Goal: Answer question/provide support

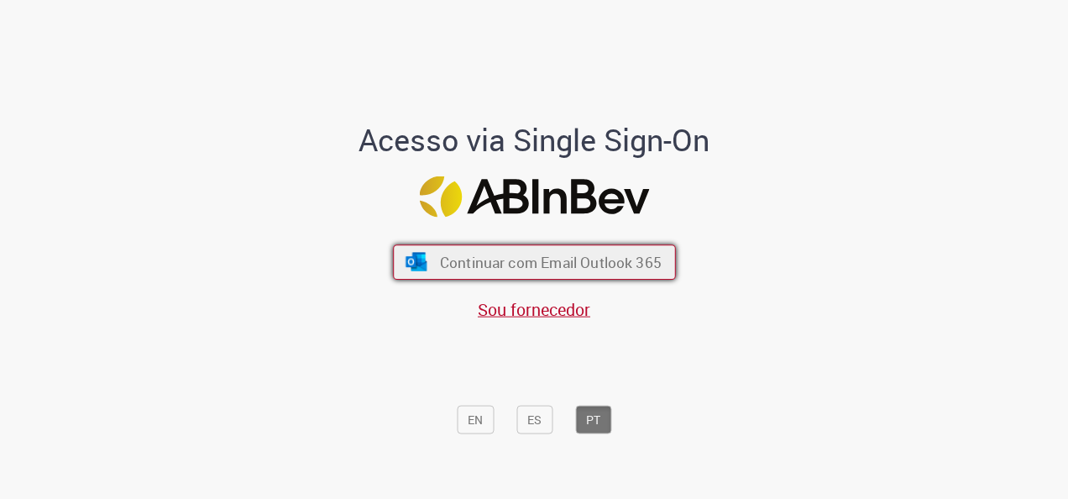
click at [638, 250] on button "Continuar com Email Outlook 365" at bounding box center [534, 261] width 283 height 35
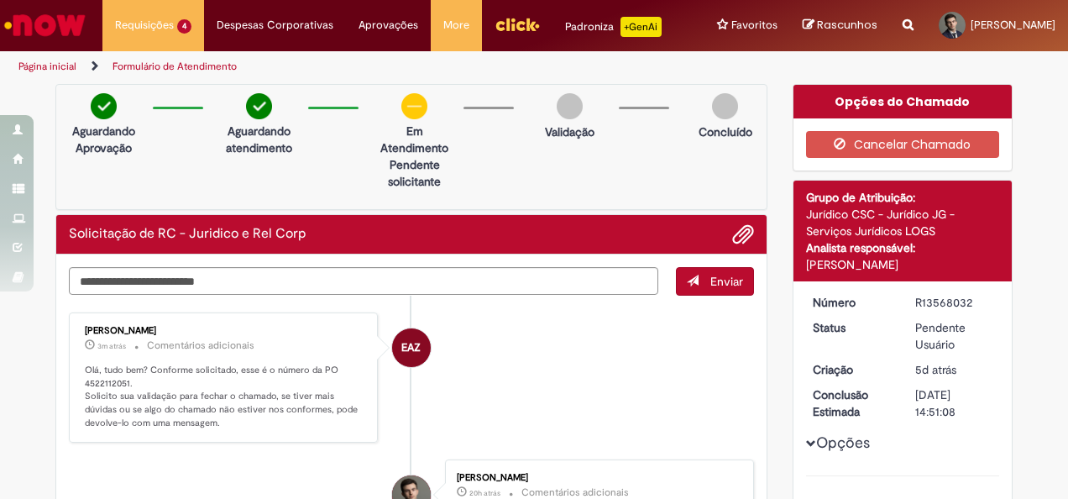
click at [942, 311] on div "R13568032" at bounding box center [954, 302] width 78 height 17
copy div "R13568032"
click at [97, 394] on p "Olá, tudo bem? Conforme solicitado, esse é o número da PO 4522112051. Solicito …" at bounding box center [225, 397] width 280 height 66
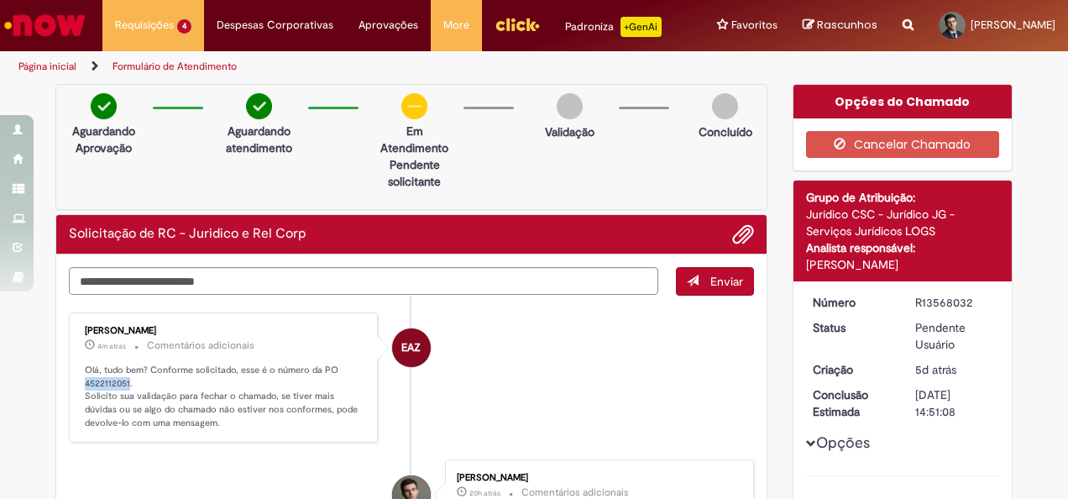
copy p "4522112051"
click at [511, 284] on textarea "Digite sua mensagem aqui..." at bounding box center [364, 281] width 590 height 28
type textarea "*"
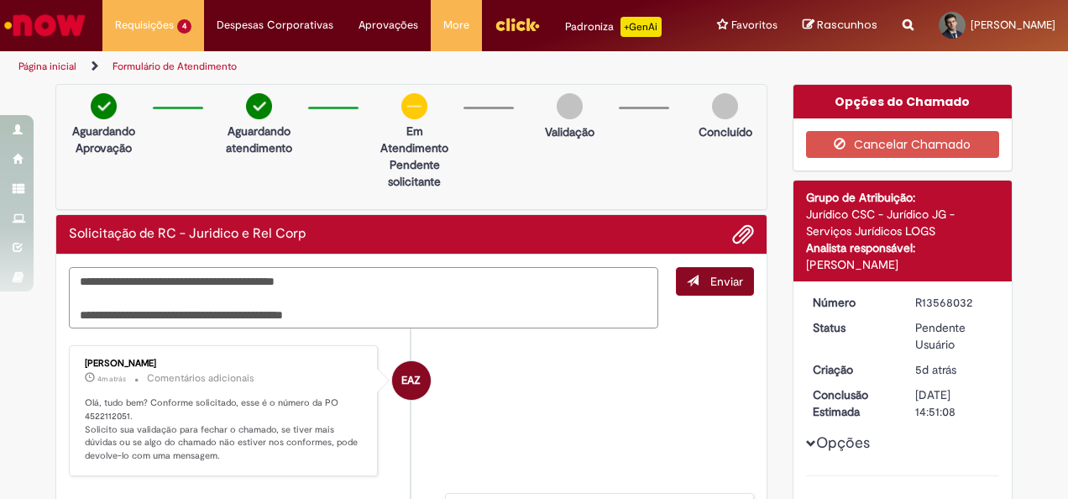
type textarea "**********"
drag, startPoint x: 704, startPoint y: 297, endPoint x: 696, endPoint y: 327, distance: 30.4
click at [711, 289] on span "Enviar" at bounding box center [727, 281] width 33 height 15
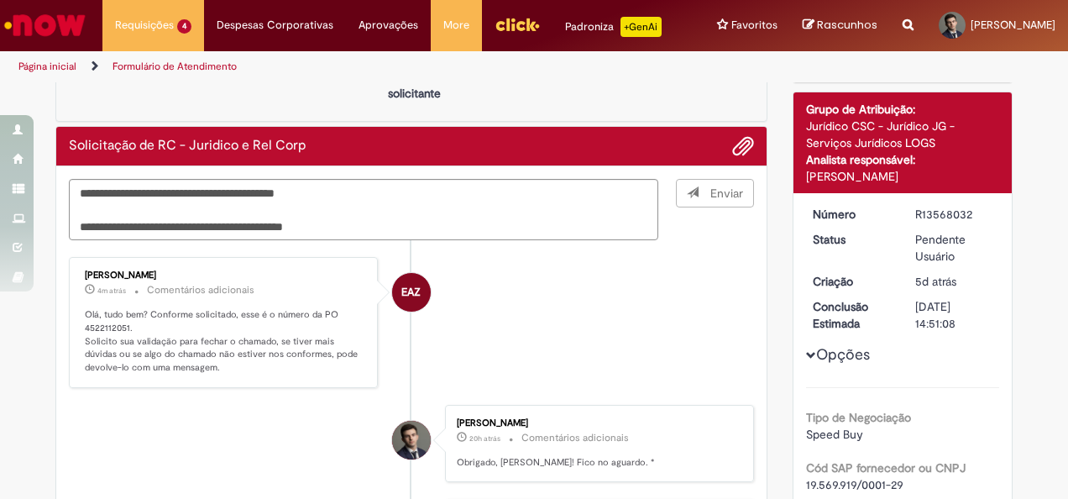
scroll to position [107, 0]
